Goal: Transaction & Acquisition: Purchase product/service

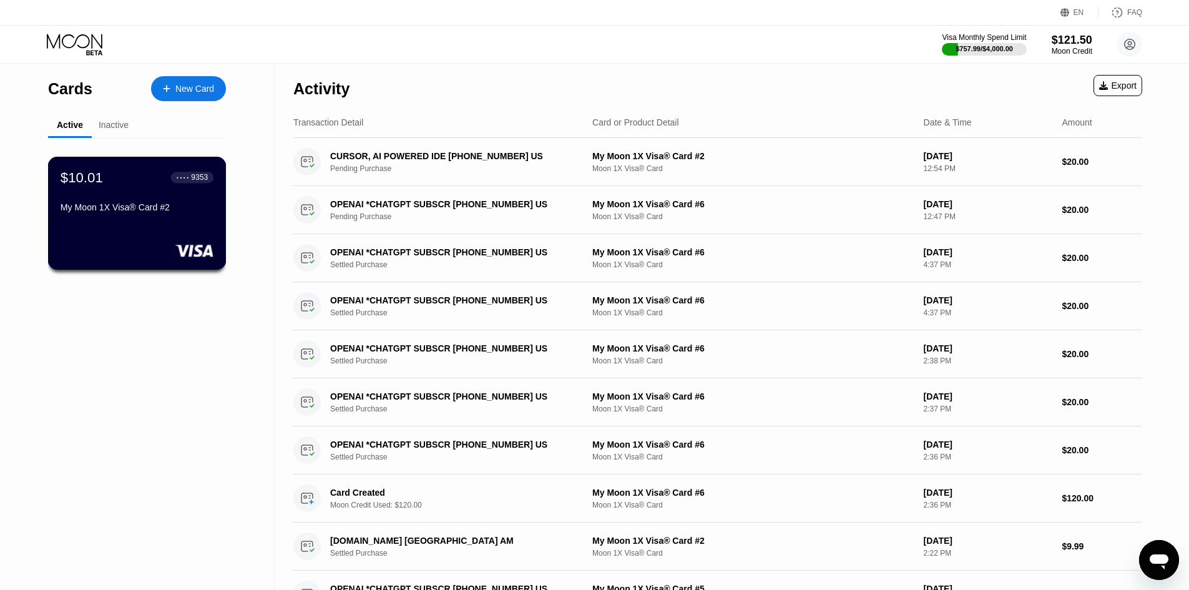
click at [169, 212] on div "My Moon 1X Visa® Card #2" at bounding box center [137, 207] width 153 height 10
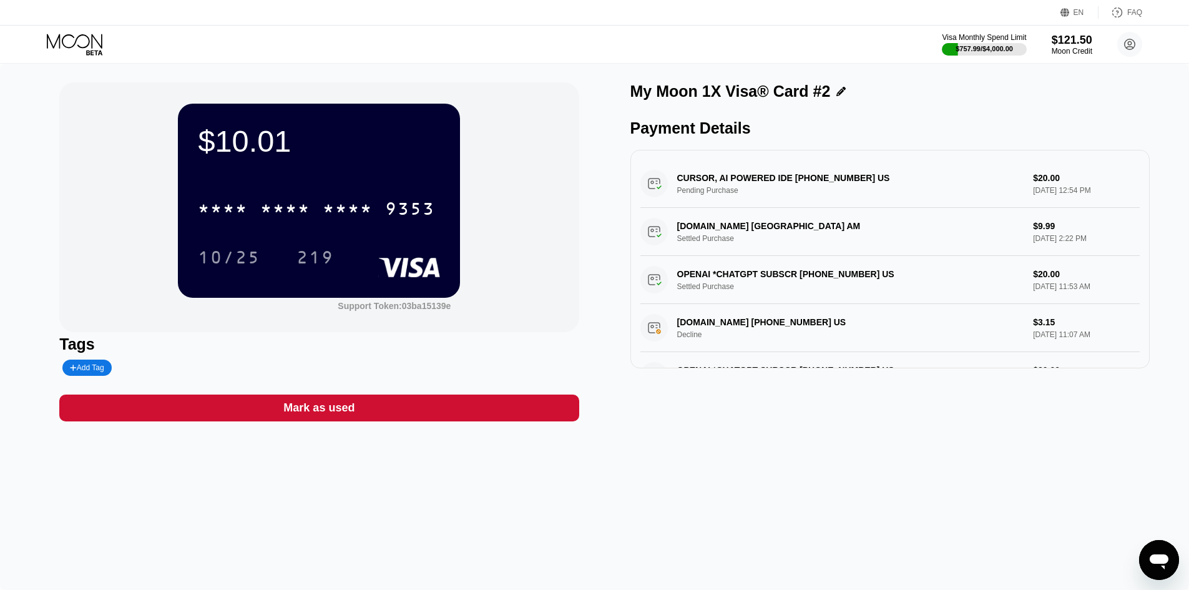
drag, startPoint x: 80, startPoint y: 44, endPoint x: 86, endPoint y: 59, distance: 16.8
click at [81, 44] on icon at bounding box center [76, 45] width 58 height 22
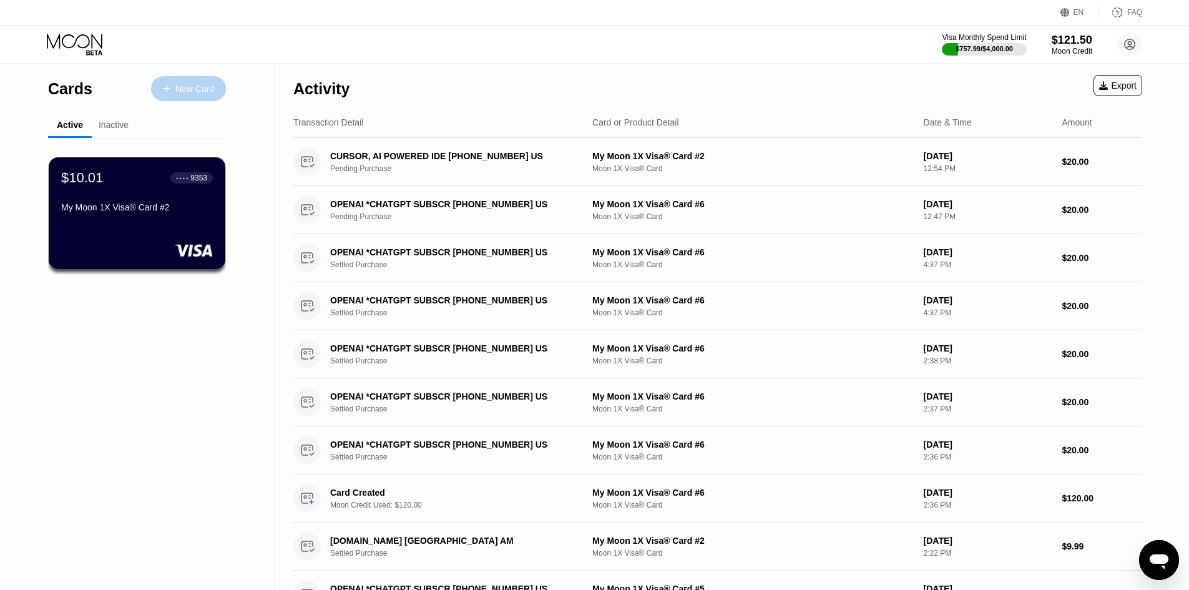
click at [186, 93] on div "New Card" at bounding box center [194, 89] width 39 height 11
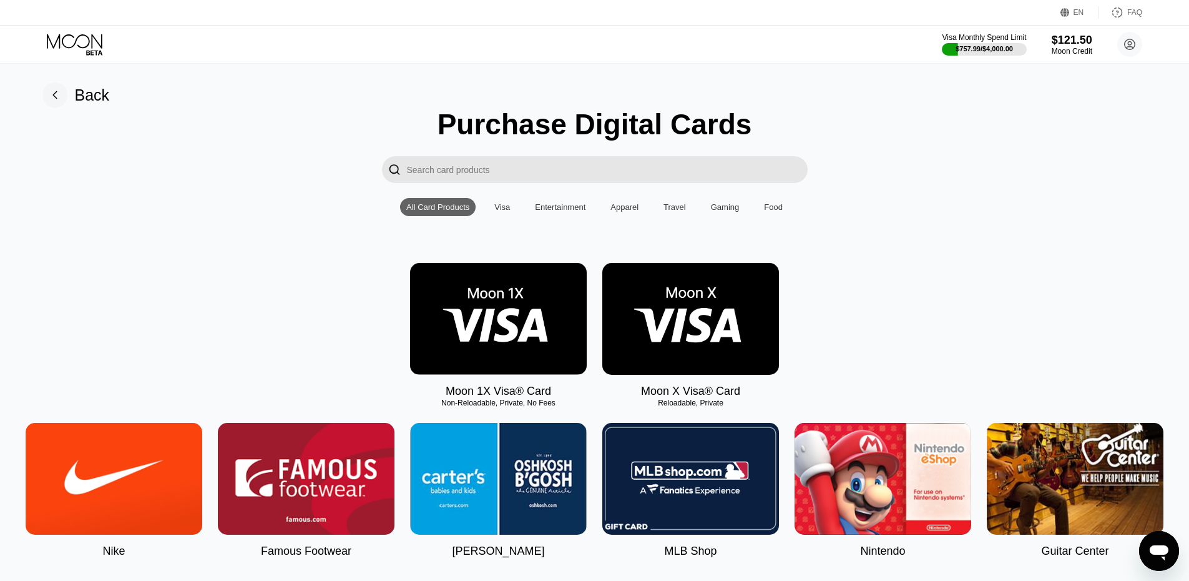
click at [488, 326] on img at bounding box center [498, 319] width 177 height 112
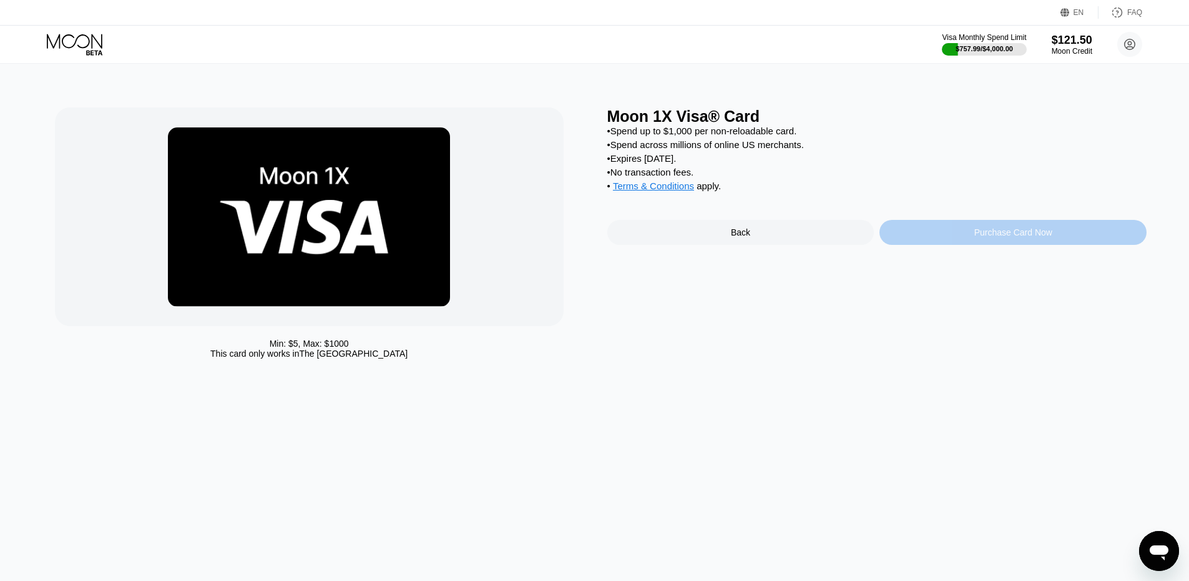
click at [1075, 245] on div "Purchase Card Now" at bounding box center [1013, 232] width 267 height 25
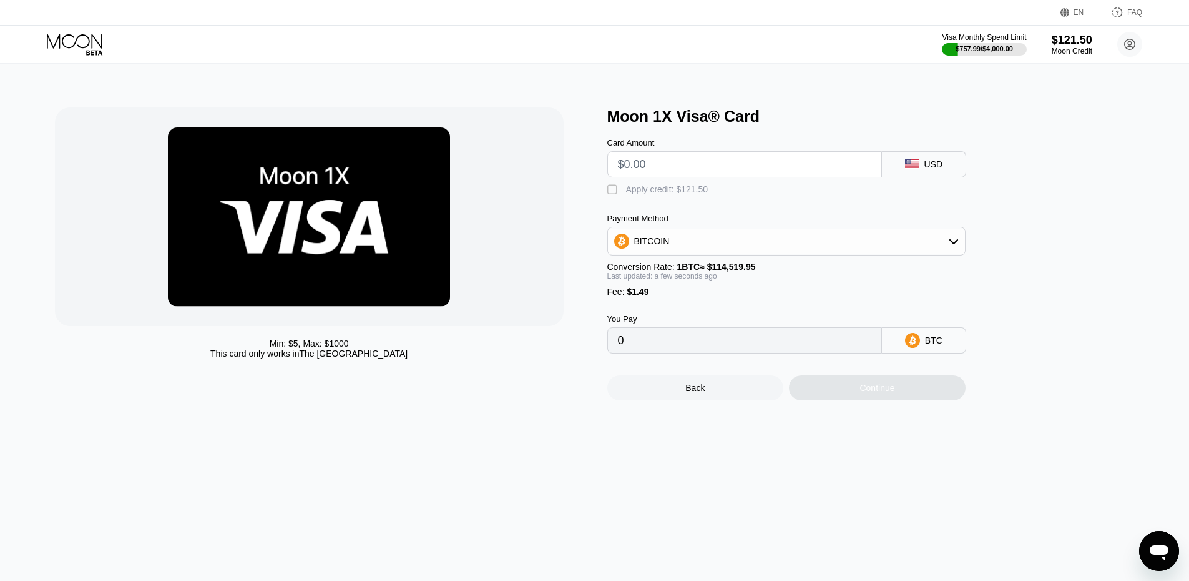
click at [645, 177] on input "text" at bounding box center [744, 164] width 253 height 25
type input "$1000"
type input "0.00874512"
type input "$100"
type input "0.00088623"
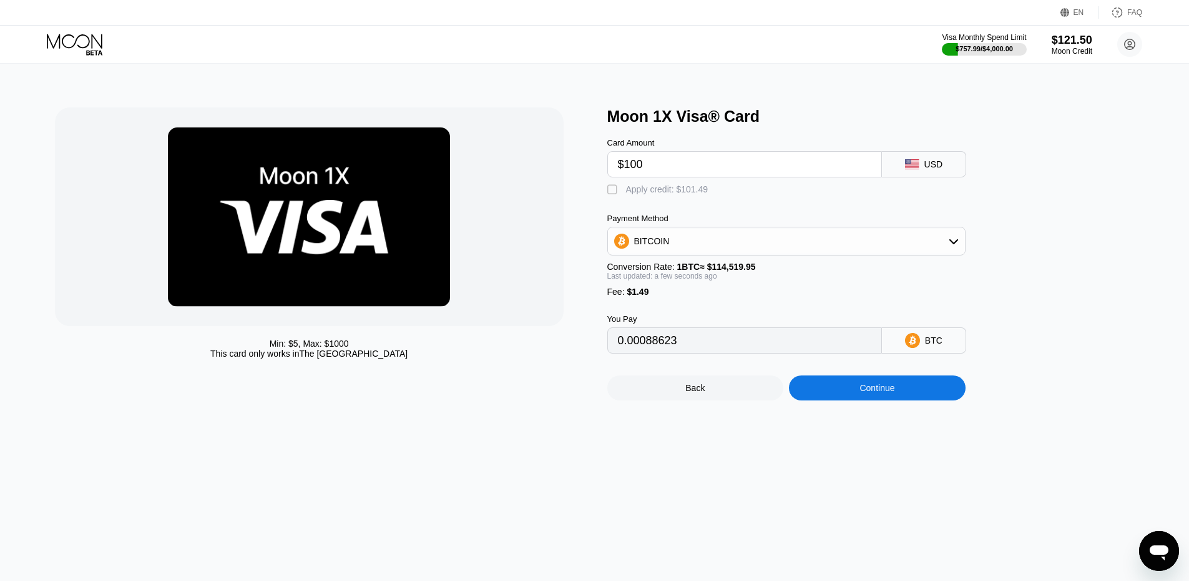
type input "$100"
click at [618, 196] on div " Apply credit: $101.49" at bounding box center [660, 190] width 107 height 12
type input "0"
click at [868, 393] on div "Continue" at bounding box center [877, 388] width 35 height 10
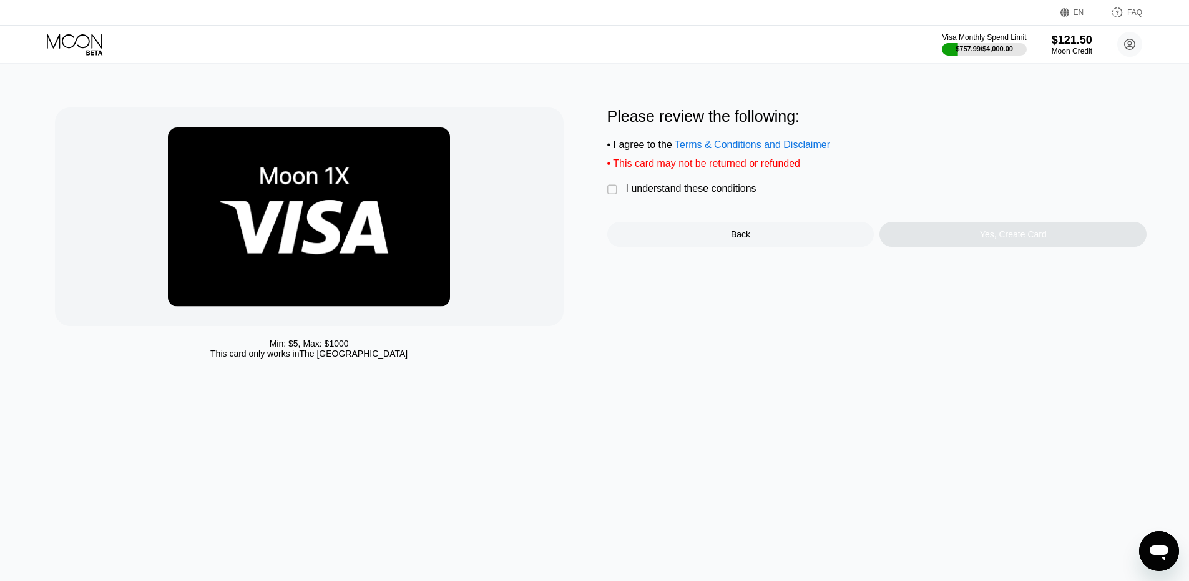
click at [630, 190] on div "I understand these conditions" at bounding box center [691, 188] width 130 height 11
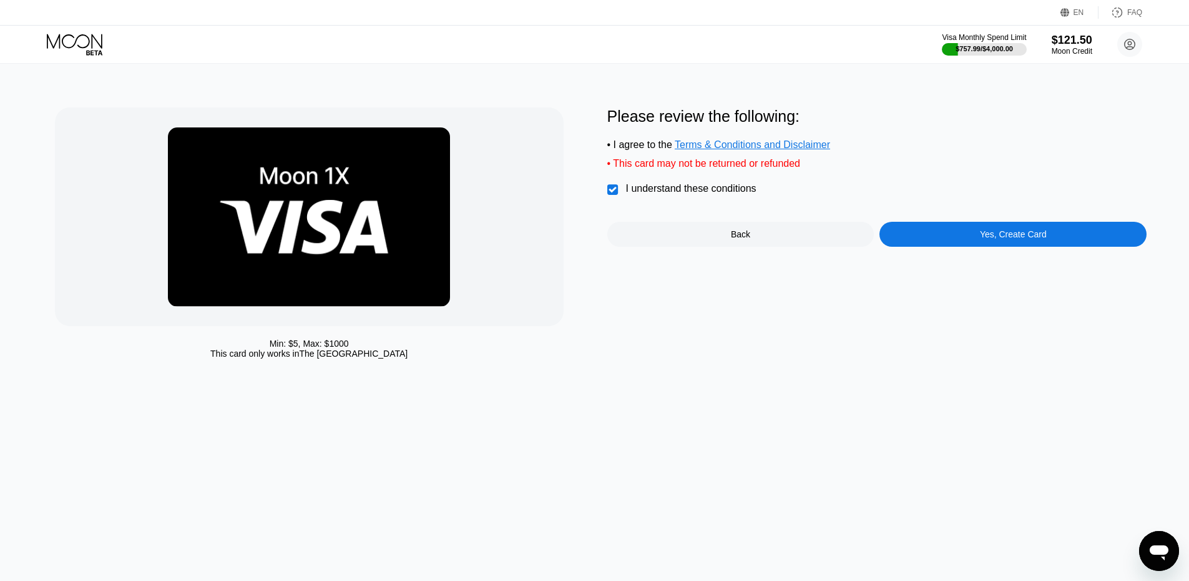
click at [928, 247] on div "Yes, Create Card" at bounding box center [1013, 234] width 267 height 25
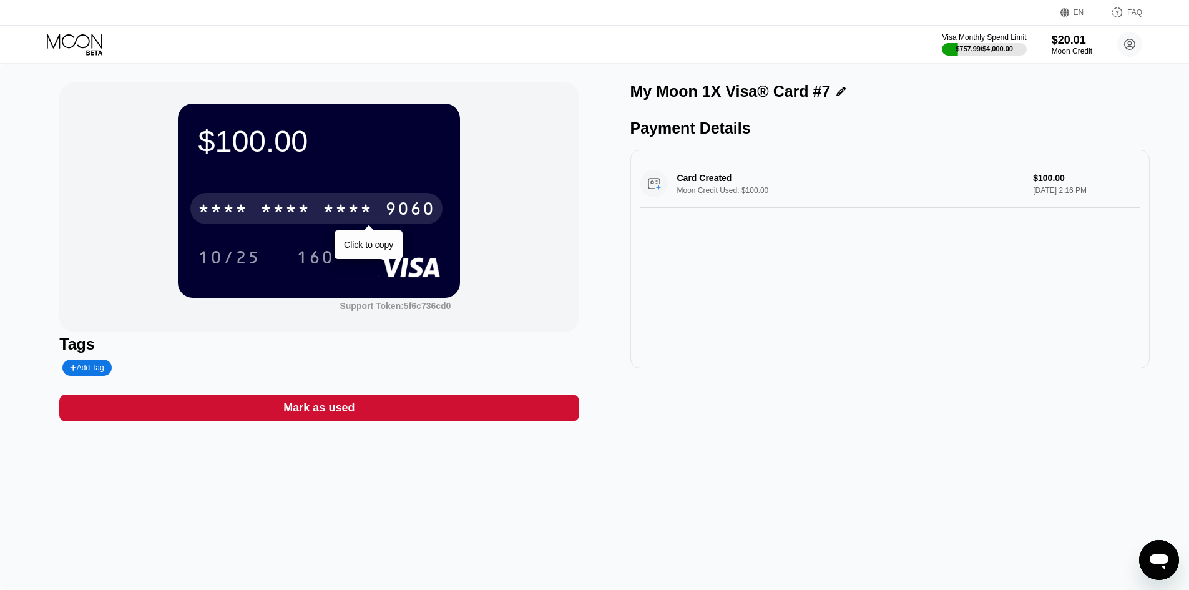
click at [294, 210] on div "* * * *" at bounding box center [285, 210] width 50 height 20
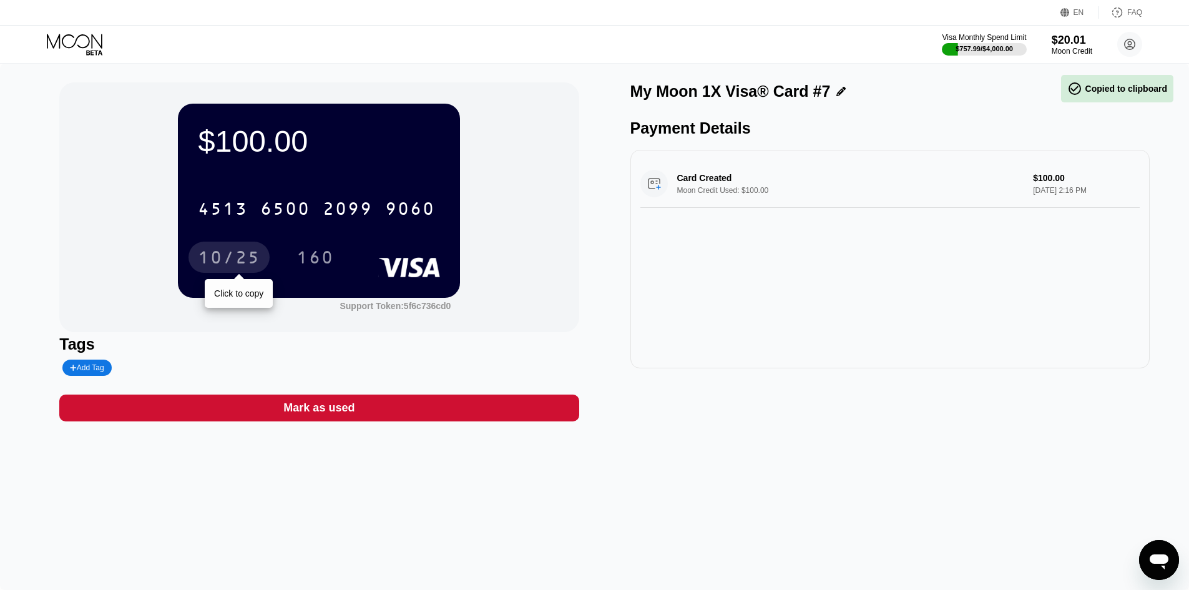
click at [199, 262] on div "10/25" at bounding box center [229, 259] width 62 height 20
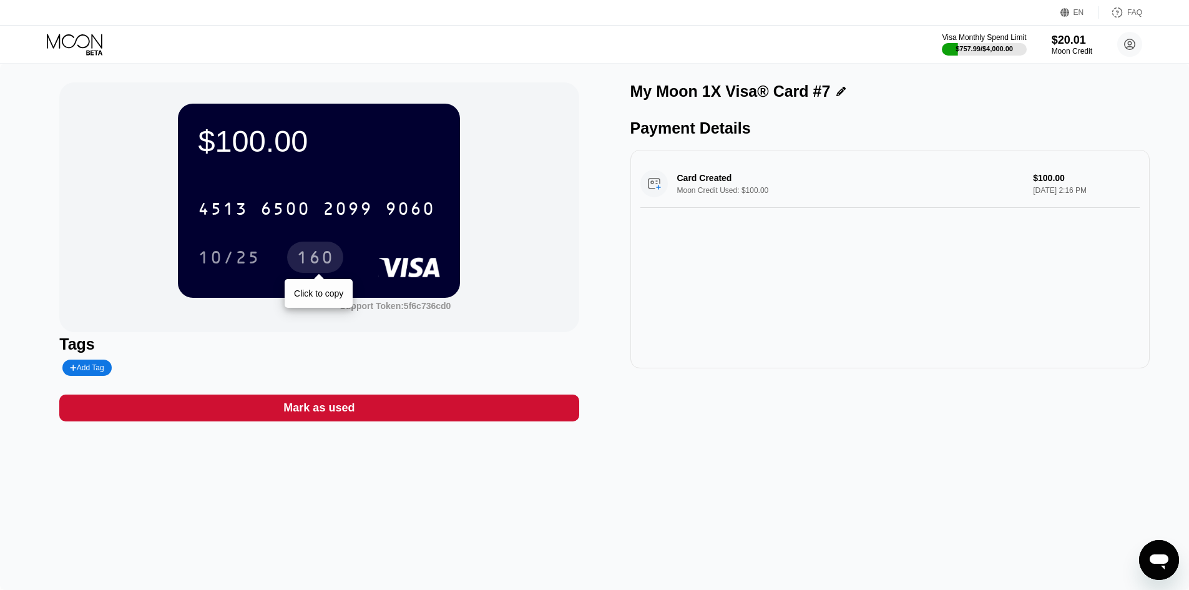
click at [340, 264] on div "160" at bounding box center [315, 257] width 56 height 31
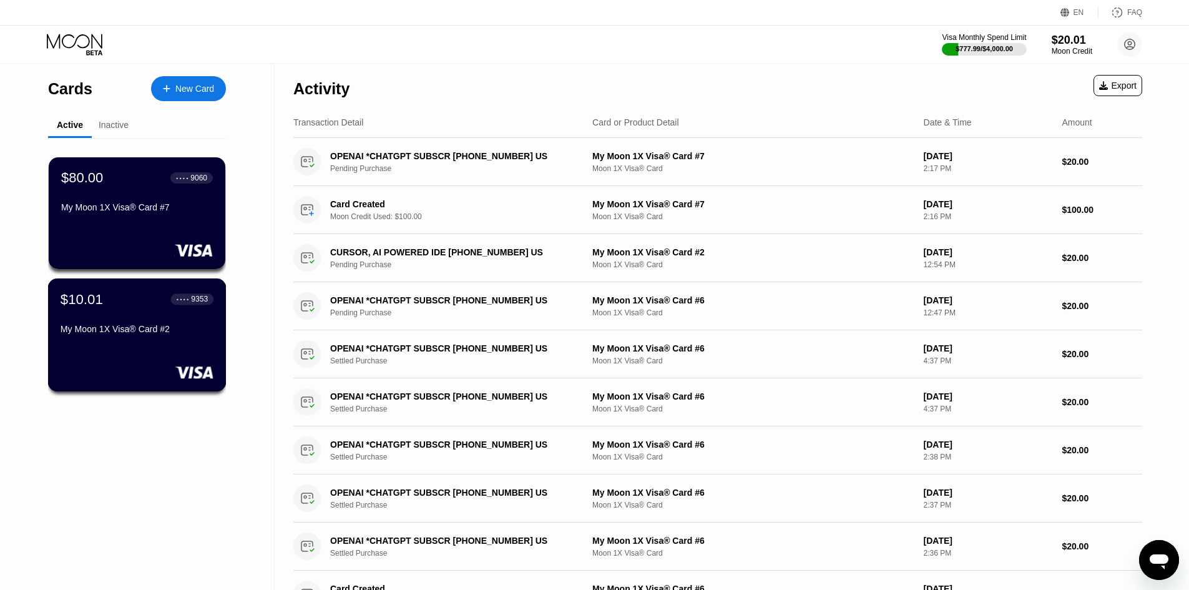
click at [152, 318] on div "$10.01 ● ● ● ● 9353 My Moon 1X Visa® Card #2" at bounding box center [137, 315] width 153 height 48
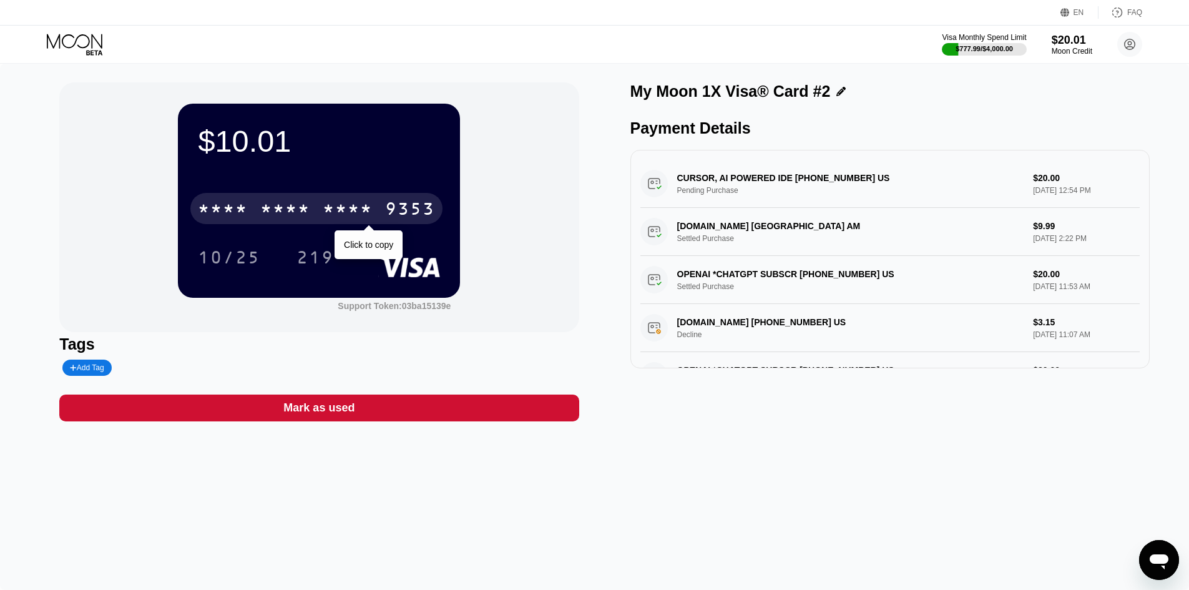
click at [295, 215] on div "* * * *" at bounding box center [285, 210] width 50 height 20
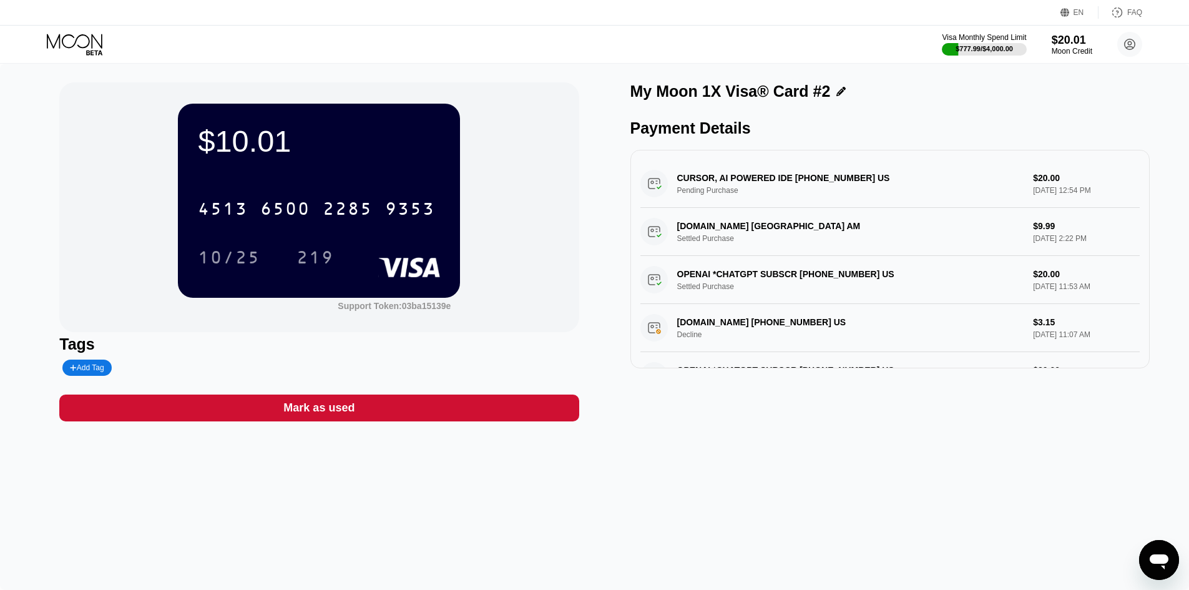
click at [295, 261] on div "219" at bounding box center [315, 257] width 56 height 31
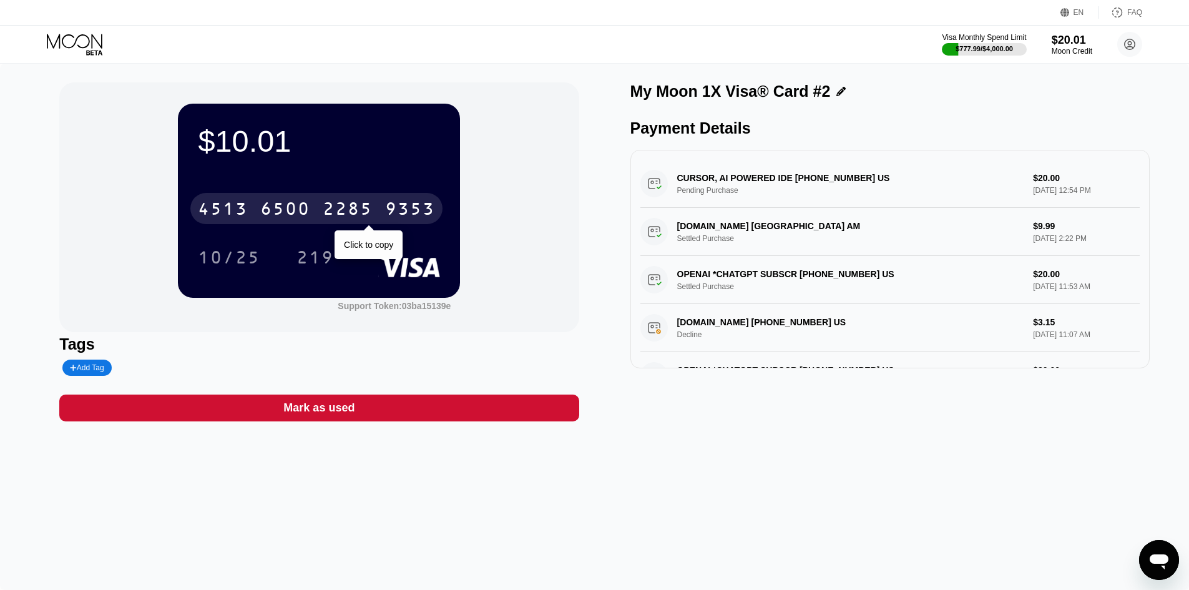
click at [297, 224] on div "4513 6500 2285 9353" at bounding box center [316, 208] width 252 height 31
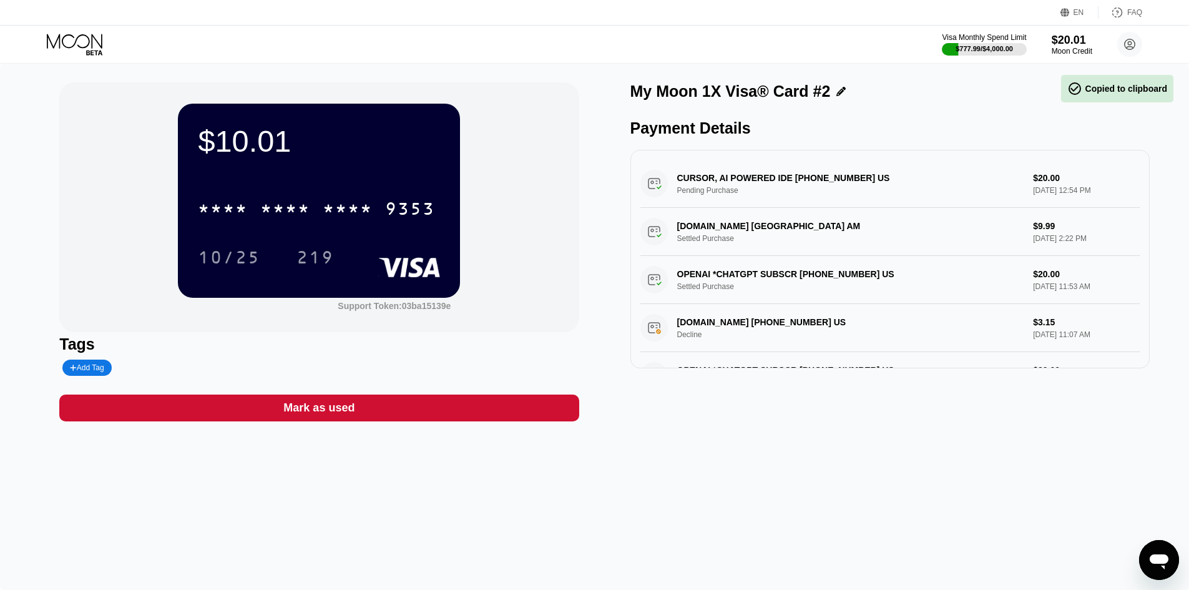
click at [62, 43] on icon at bounding box center [75, 41] width 56 height 14
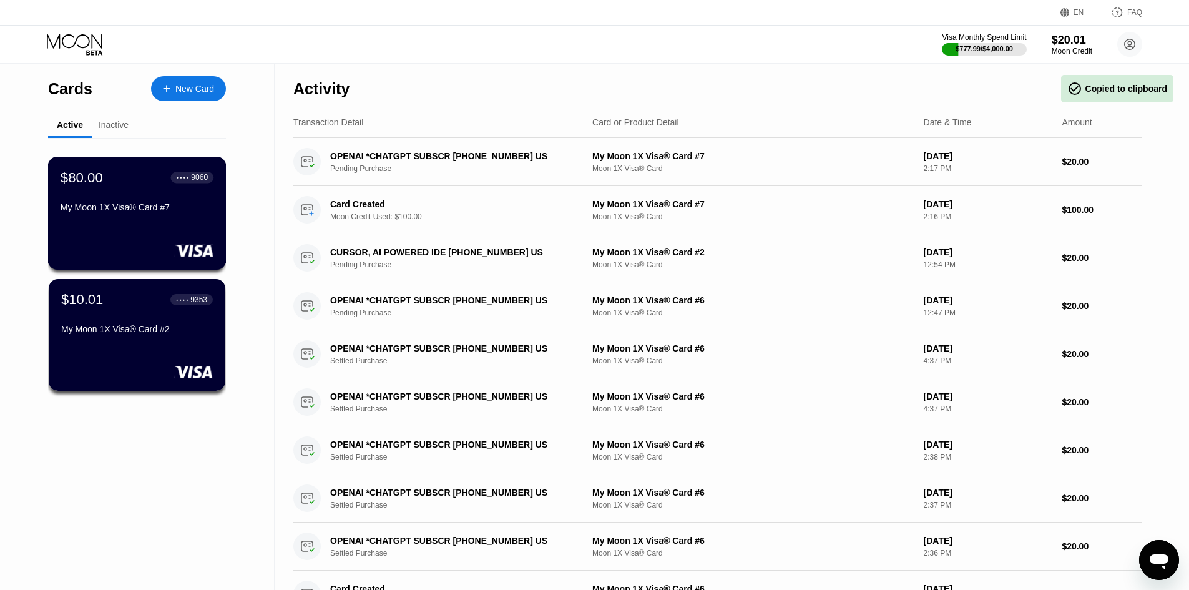
click at [101, 241] on div "$80.00 ● ● ● ● 9060 My Moon 1X Visa® Card #7" at bounding box center [137, 213] width 179 height 113
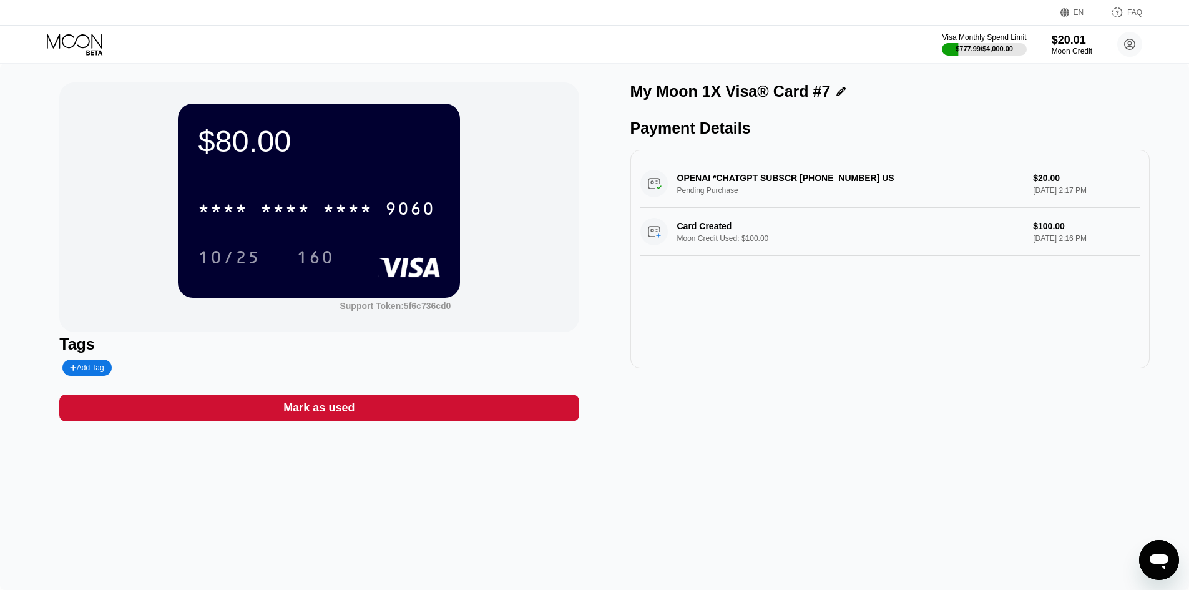
click at [257, 201] on div "* * * * * * * * * * * * 9060" at bounding box center [316, 208] width 252 height 31
click at [306, 265] on div "160" at bounding box center [315, 259] width 37 height 20
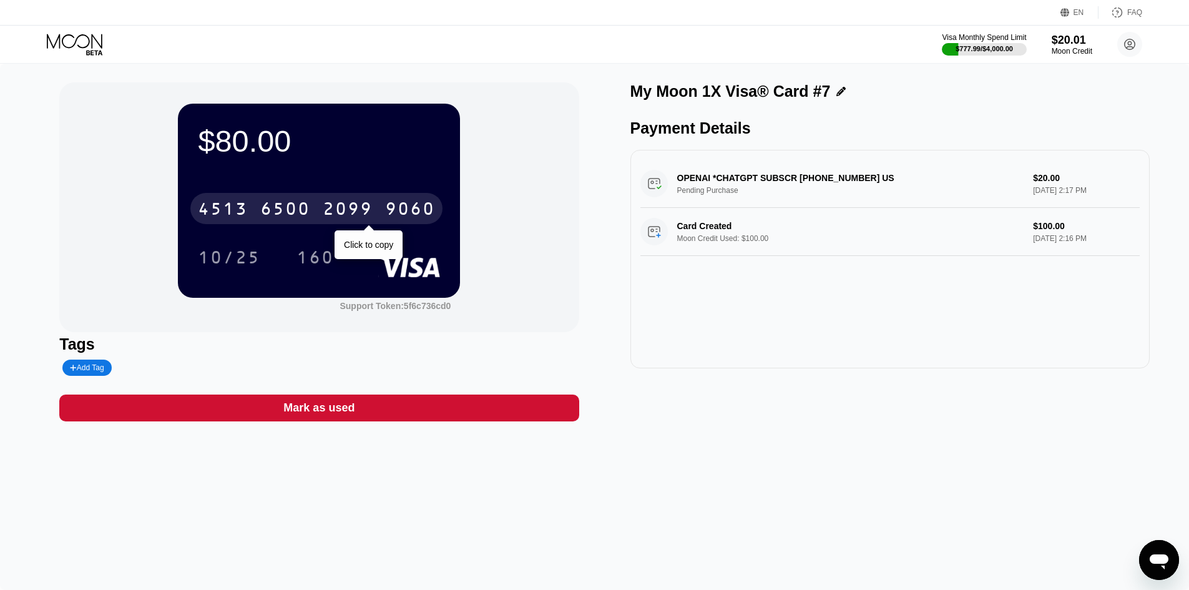
click at [297, 218] on div "6500" at bounding box center [285, 210] width 50 height 20
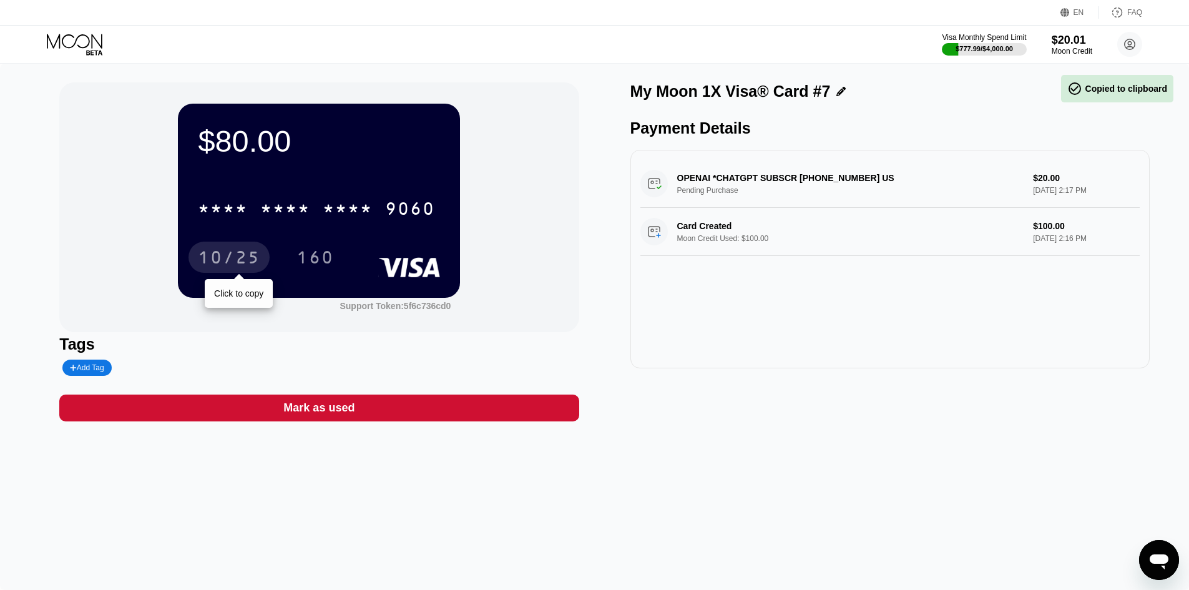
click at [245, 263] on div "10/25" at bounding box center [229, 259] width 62 height 20
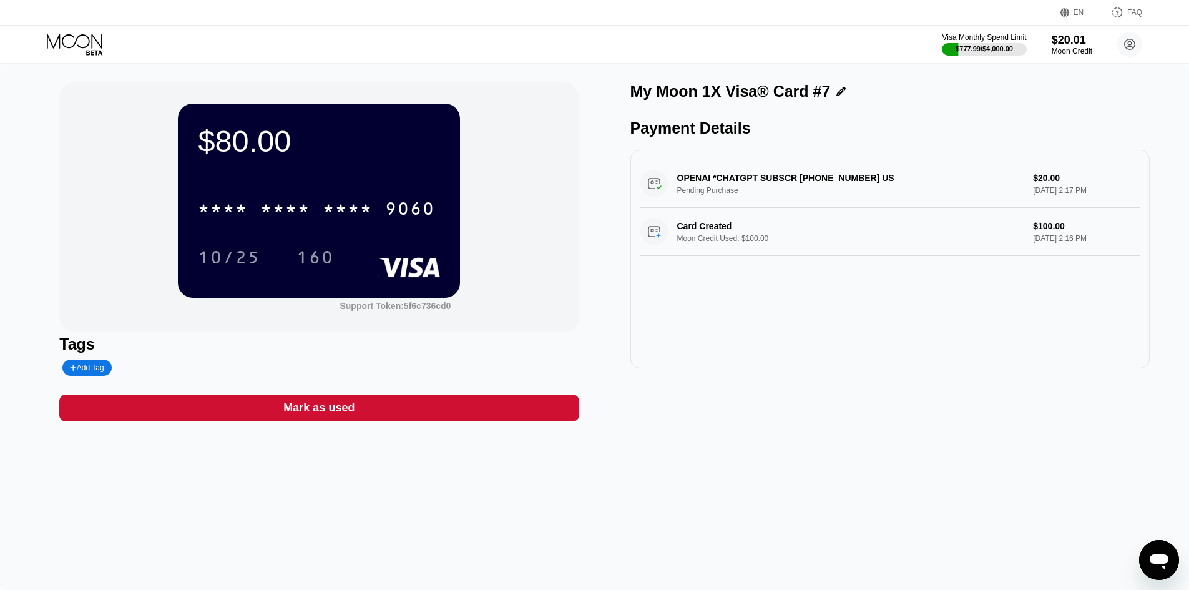
click at [330, 257] on div "160" at bounding box center [315, 259] width 37 height 20
